Goal: Information Seeking & Learning: Learn about a topic

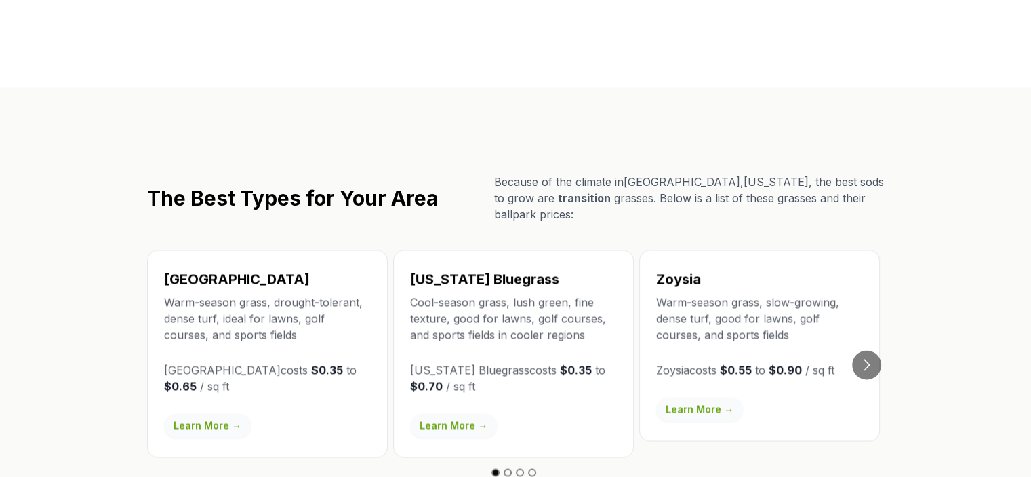
scroll to position [2373, 0]
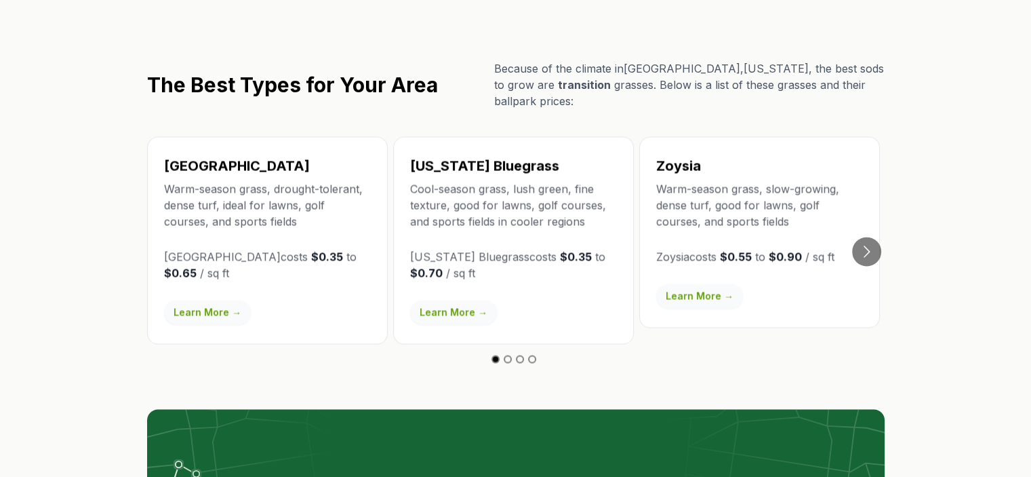
click at [235, 300] on link "Learn More →" at bounding box center [207, 312] width 87 height 24
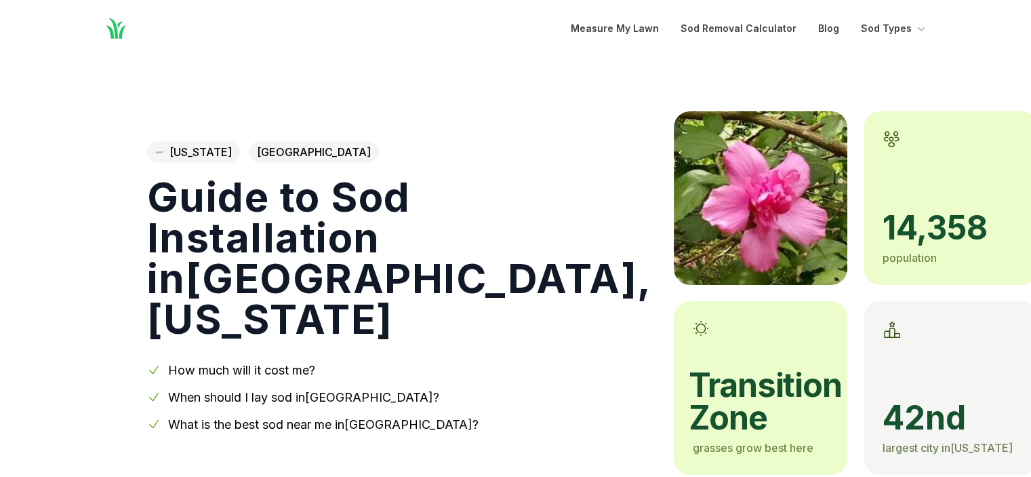
scroll to position [2373, 0]
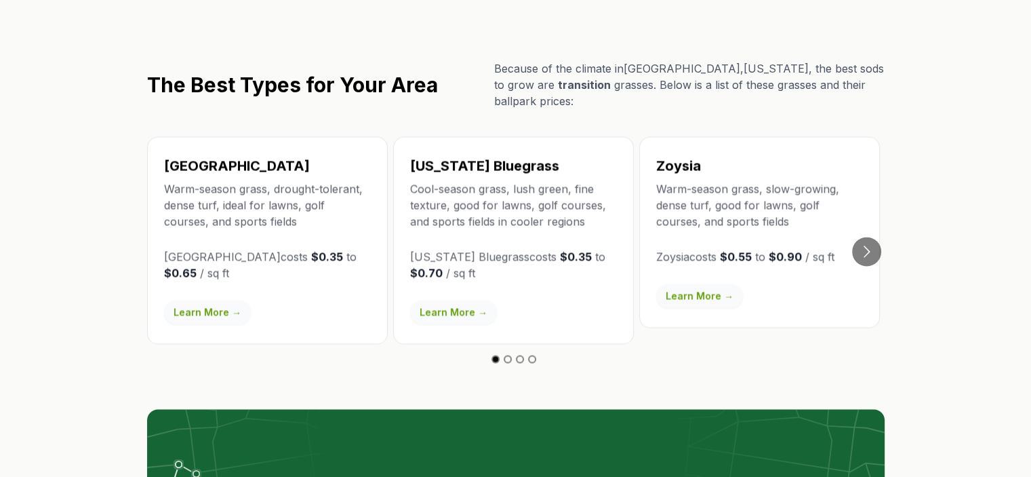
click at [685, 180] on p "Warm-season grass, slow-growing, dense turf, good for lawns, golf courses, and …" at bounding box center [759, 204] width 207 height 49
click at [708, 283] on link "Learn More →" at bounding box center [699, 295] width 87 height 24
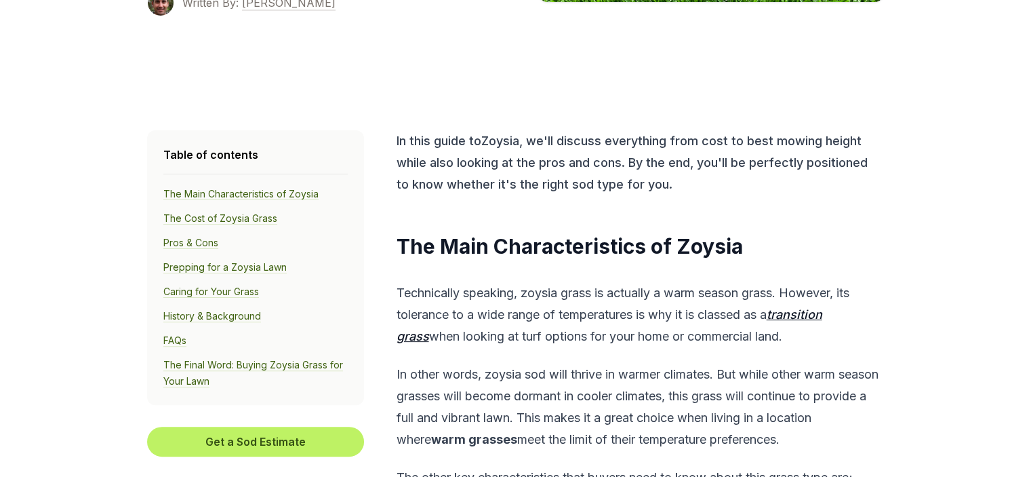
scroll to position [452, 0]
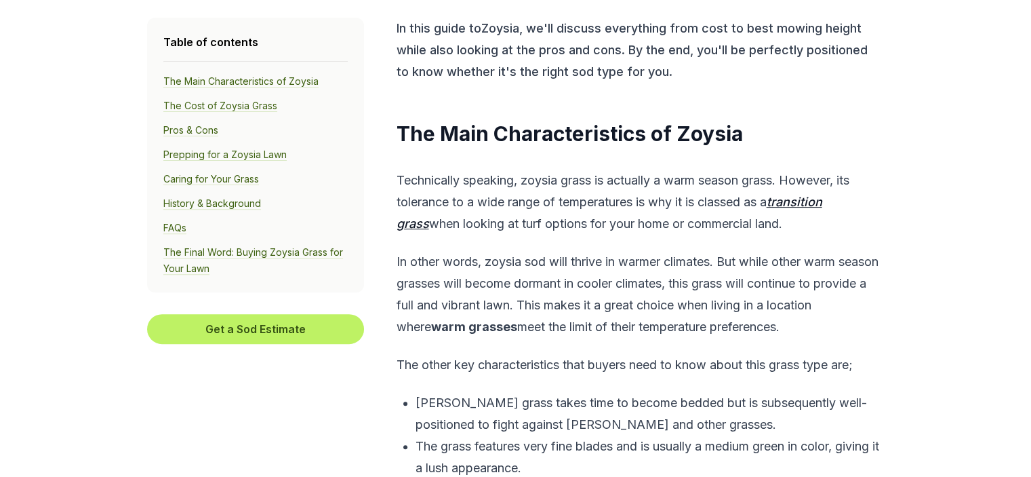
click at [204, 126] on link "Pros & Cons" at bounding box center [190, 130] width 55 height 12
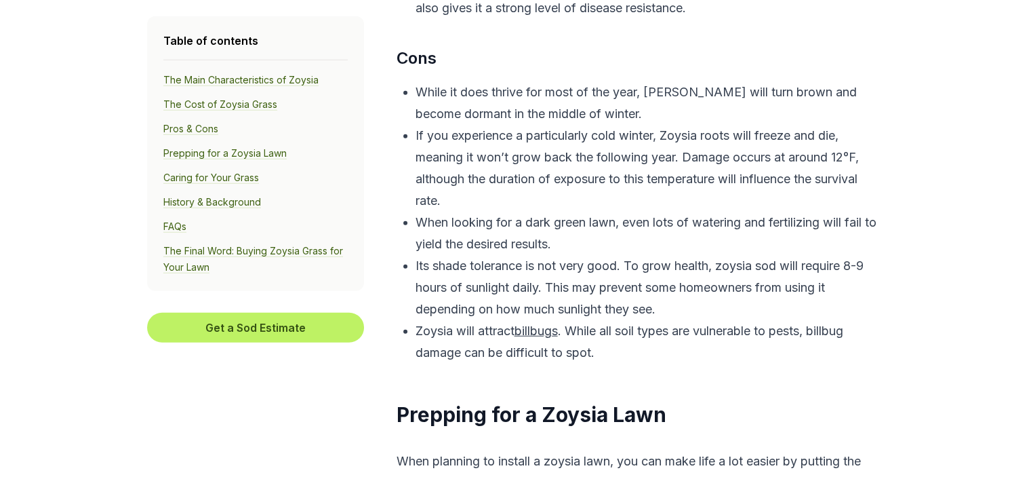
scroll to position [3851, 0]
